Goal: Transaction & Acquisition: Purchase product/service

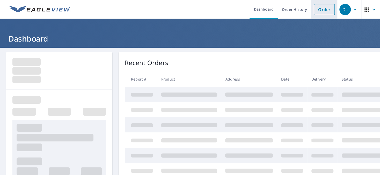
click at [317, 7] on link "Order" at bounding box center [324, 9] width 21 height 11
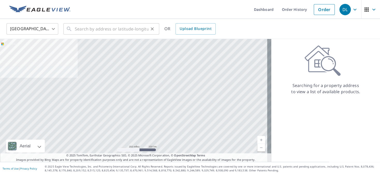
click at [73, 30] on div "​" at bounding box center [111, 28] width 96 height 11
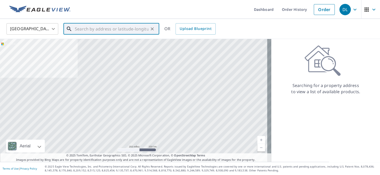
click at [74, 30] on div "​" at bounding box center [111, 28] width 96 height 11
click at [74, 29] on div "​" at bounding box center [111, 28] width 96 height 11
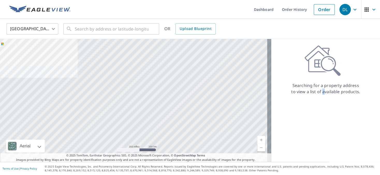
drag, startPoint x: 74, startPoint y: 29, endPoint x: 319, endPoint y: 118, distance: 260.8
click at [319, 118] on div "Searching for a property address to view a list of available products." at bounding box center [325, 100] width 109 height 123
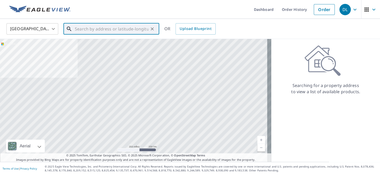
click at [77, 27] on input "text" at bounding box center [112, 29] width 74 height 14
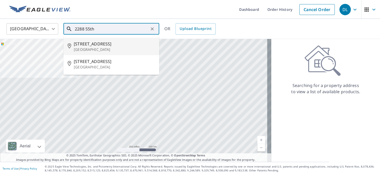
click at [79, 45] on span "[STREET_ADDRESS]" at bounding box center [114, 44] width 81 height 6
type input "[STREET_ADDRESS]"
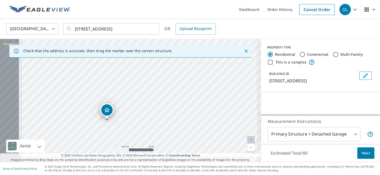
drag, startPoint x: 79, startPoint y: 104, endPoint x: 170, endPoint y: 82, distance: 93.0
click at [170, 83] on div "[STREET_ADDRESS]" at bounding box center [130, 100] width 261 height 123
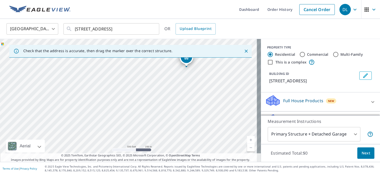
drag, startPoint x: 170, startPoint y: 77, endPoint x: 186, endPoint y: 57, distance: 26.5
click at [186, 57] on div "Check that the address is accurate, then drag the marker over the correct struc…" at bounding box center [130, 100] width 261 height 123
click at [187, 60] on div "[STREET_ADDRESS]" at bounding box center [130, 100] width 261 height 123
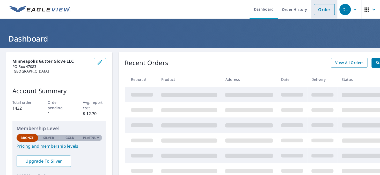
click at [323, 9] on link "Order" at bounding box center [324, 9] width 21 height 11
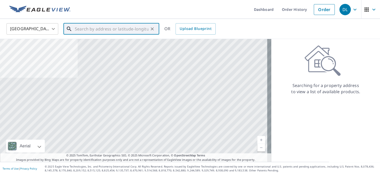
click at [76, 29] on input "text" at bounding box center [112, 29] width 74 height 14
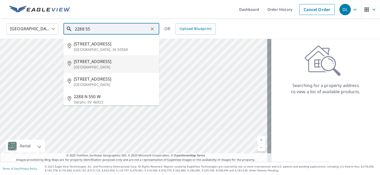
click at [84, 61] on span "[STREET_ADDRESS]" at bounding box center [114, 61] width 81 height 6
type input "[STREET_ADDRESS]"
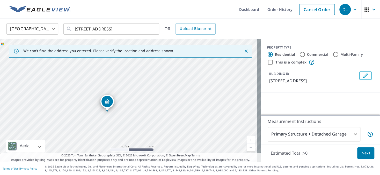
drag, startPoint x: 95, startPoint y: 95, endPoint x: 160, endPoint y: 80, distance: 66.9
click at [160, 80] on div "[STREET_ADDRESS]" at bounding box center [130, 100] width 261 height 123
drag, startPoint x: 115, startPoint y: 97, endPoint x: 135, endPoint y: 68, distance: 35.2
click at [135, 68] on div "[STREET_ADDRESS]" at bounding box center [130, 100] width 261 height 123
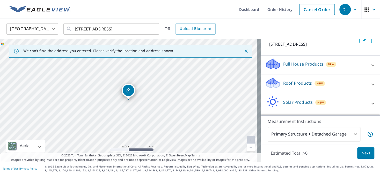
scroll to position [39, 0]
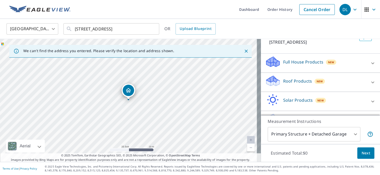
click at [292, 80] on p "Roof Products" at bounding box center [297, 81] width 29 height 6
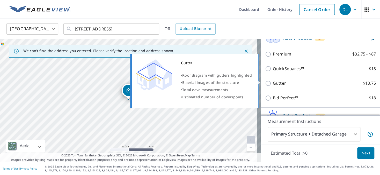
scroll to position [84, 0]
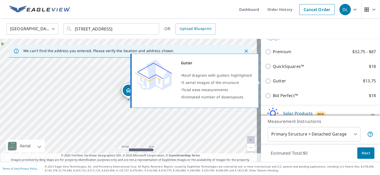
click at [265, 82] on input "Gutter $13.75" at bounding box center [269, 81] width 8 height 6
checkbox input "true"
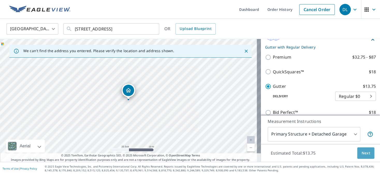
click at [362, 154] on span "Next" at bounding box center [365, 153] width 9 height 6
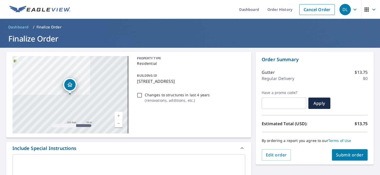
click at [138, 95] on input "Changes to structures in last 4 years ( renovations, additions, etc. )" at bounding box center [139, 95] width 6 height 6
checkbox input "true"
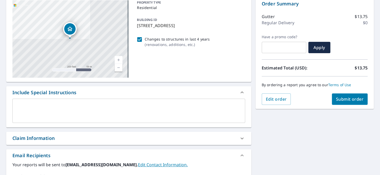
scroll to position [58, 0]
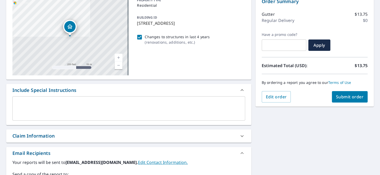
click at [18, 100] on div "x ​" at bounding box center [128, 109] width 233 height 24
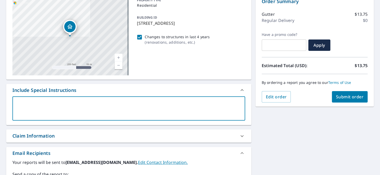
type textarea "T"
type textarea "x"
type textarea "Th"
type textarea "x"
type textarea "Thi"
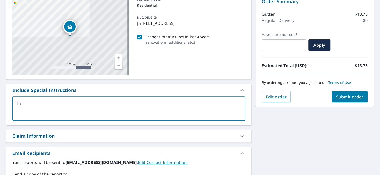
type textarea "x"
type textarea "This"
type textarea "x"
type textarea "This"
type textarea "x"
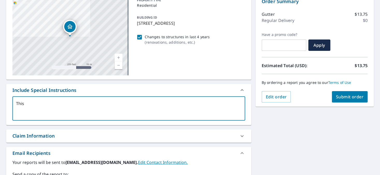
type textarea "This h"
type textarea "x"
type textarea "This"
type textarea "x"
type textarea "This H"
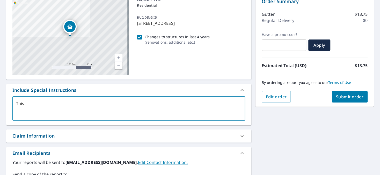
type textarea "x"
type textarea "This Ho"
type textarea "x"
type textarea "This Hou"
type textarea "x"
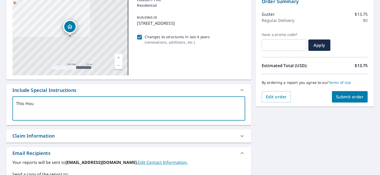
type textarea "This Hous"
type textarea "x"
type textarea "This House"
type textarea "x"
type textarea "This House"
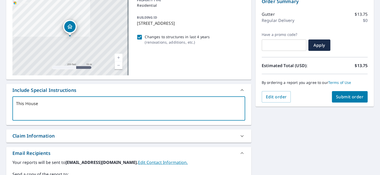
type textarea "x"
type textarea "This House w"
type textarea "x"
type textarea "This House wa"
type textarea "x"
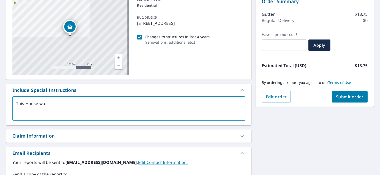
type textarea "This House was"
type textarea "x"
type textarea "This House was"
type textarea "x"
type textarea "This House was C"
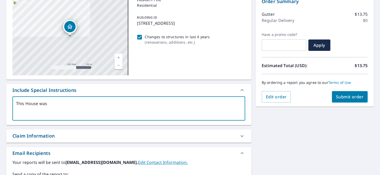
type textarea "x"
type textarea "This House was Co"
type textarea "x"
type textarea "This House was Con"
type textarea "x"
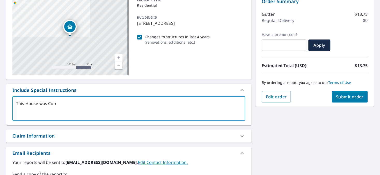
type textarea "This House was Cons"
type textarea "x"
type textarea "This House was Const"
type textarea "x"
type textarea "This House was Constr"
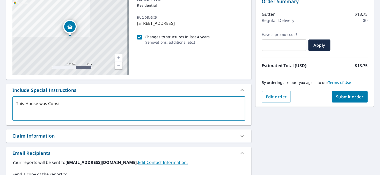
type textarea "x"
type textarea "This House was Constru"
type textarea "x"
type textarea "This House was Construc"
type textarea "x"
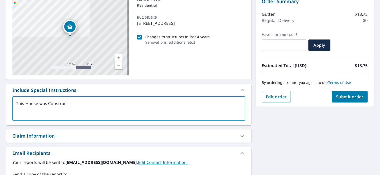
type textarea "This House was Construct"
type textarea "x"
type textarea "This House was Constructe"
type textarea "x"
type textarea "This House was Constructed"
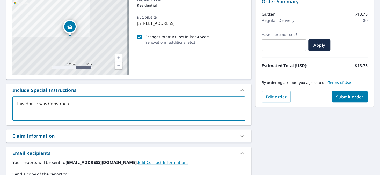
type textarea "x"
type textarea "This House was Constructed"
type textarea "x"
type textarea "This House was Constructed a"
type textarea "x"
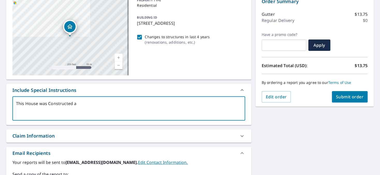
type textarea "This House was Constructed ab"
type textarea "x"
type textarea "This House was Constructed abo"
type textarea "x"
type textarea "This House was Constructed abou"
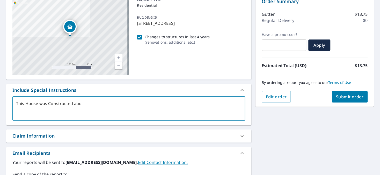
type textarea "x"
type textarea "This House was Constructed about"
type textarea "x"
type textarea "This House was Constructed about"
type textarea "x"
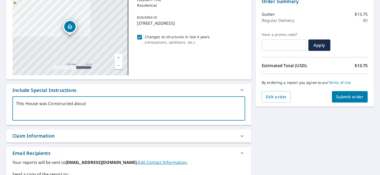
type textarea "This House was Constructed about 4"
type textarea "x"
type textarea "This House was Constructed about 4"
type textarea "x"
type textarea "This House was Constructed about 4 y"
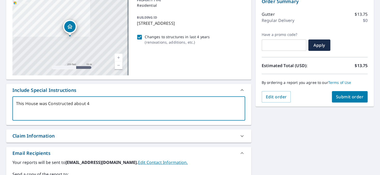
type textarea "x"
type textarea "This House was Constructed about 4 ye"
type textarea "x"
type textarea "This House was Constructed about 4 yea"
type textarea "x"
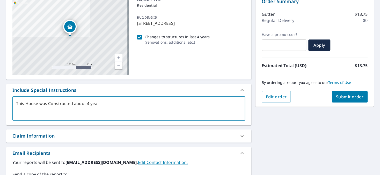
type textarea "This House was Constructed about 4 year"
type textarea "x"
type textarea "This House was Constructed about 4 years"
type textarea "x"
type textarea "This House was Constructed about 4 years"
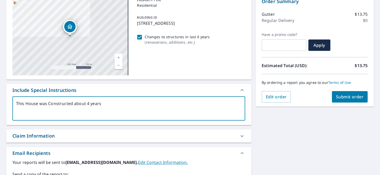
type textarea "x"
type textarea "This House was Constructed about 4 years a"
type textarea "x"
type textarea "This House was Constructed about 4 years ag"
type textarea "x"
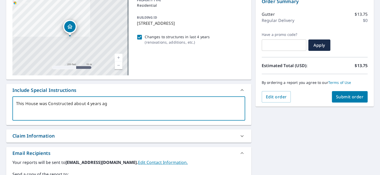
type textarea "This House was Constructed about [DATE]"
type textarea "x"
type textarea "This House was Constructed about [DATE]."
type textarea "x"
type textarea "This House was Constructed about [DATE]."
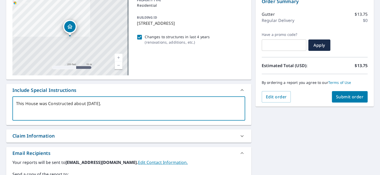
click at [346, 97] on span "Submit order" at bounding box center [350, 97] width 28 height 6
type textarea "x"
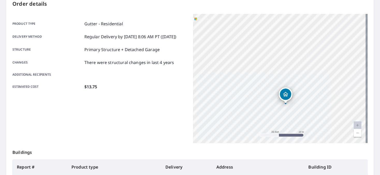
drag, startPoint x: 234, startPoint y: 77, endPoint x: 371, endPoint y: 61, distance: 137.4
click at [371, 61] on main "Order details Product type Gutter - Residential Delivery method Regular Deliver…" at bounding box center [190, 112] width 380 height 244
